Goal: Find specific page/section: Find specific page/section

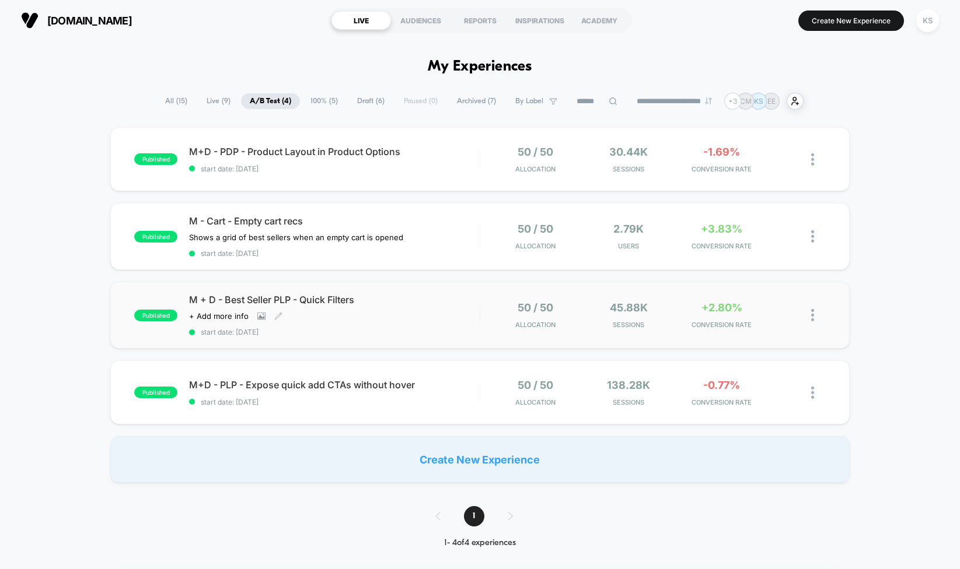
click at [253, 301] on span "M + D - Best Seller PLP - Quick Filters" at bounding box center [334, 300] width 291 height 12
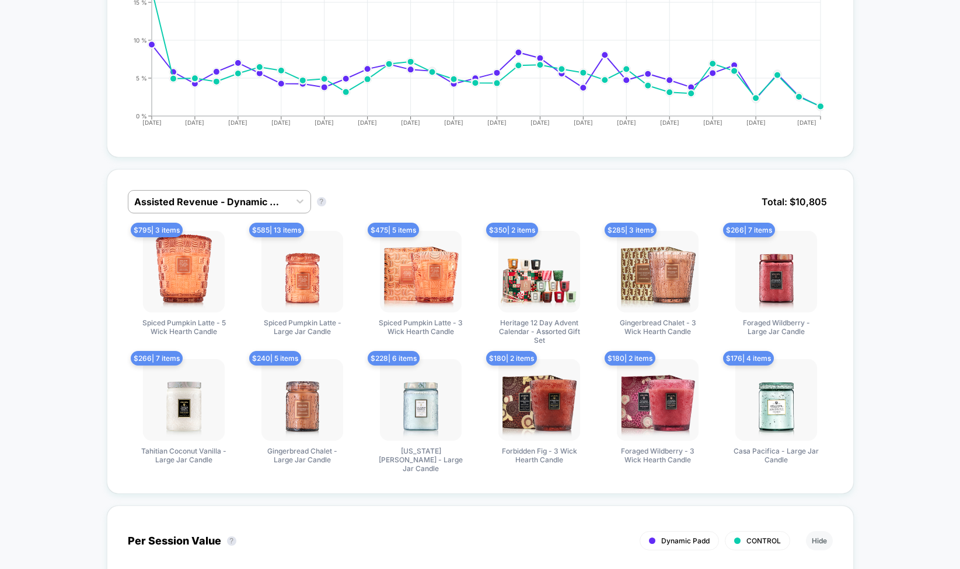
scroll to position [936, 0]
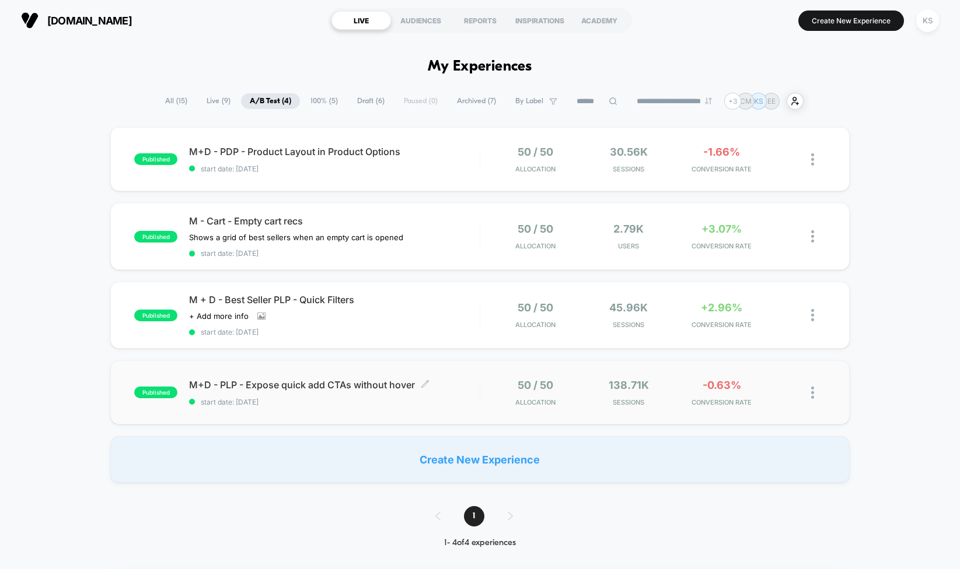
click at [351, 394] on div "M+D - PLP - Expose quick add CTAs without hover Click to edit experience detail…" at bounding box center [334, 392] width 291 height 27
